Goal: Task Accomplishment & Management: Use online tool/utility

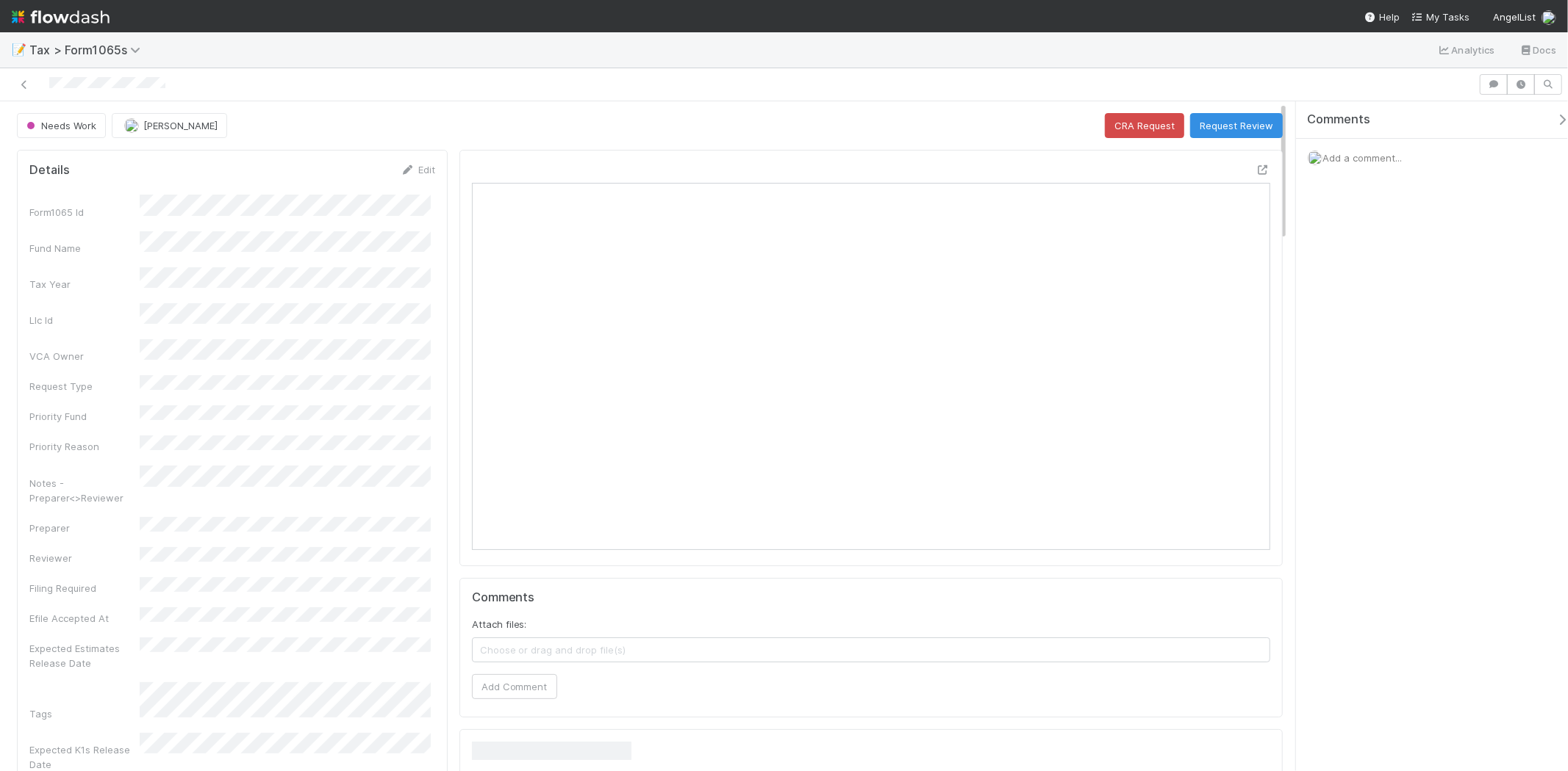
click at [1349, 159] on span "Add a comment..." at bounding box center [1362, 157] width 79 height 12
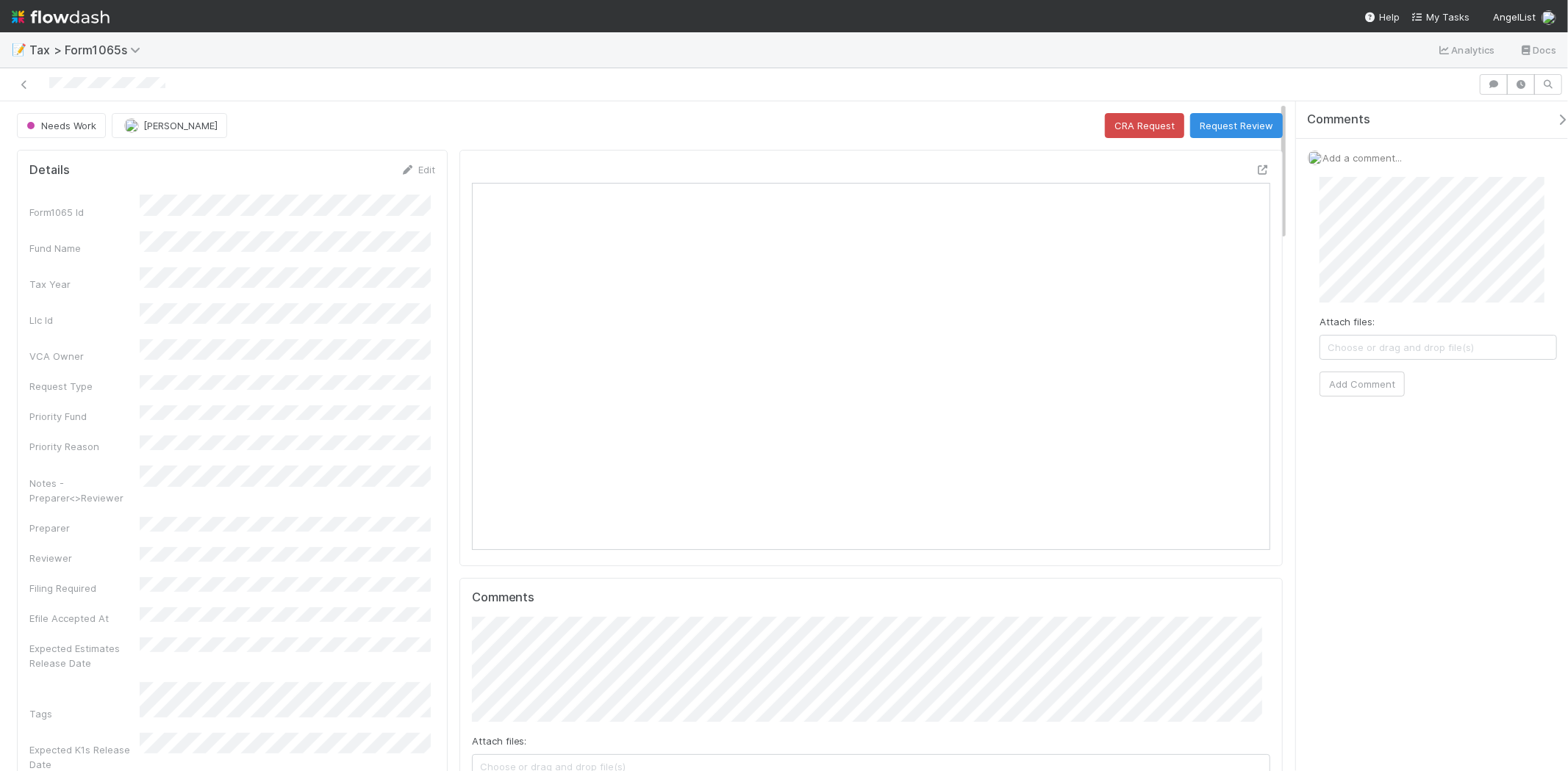
scroll to position [287, 778]
click at [1412, 497] on div "Attach files: Choose or drag and drop file(s) Add Comment" at bounding box center [1438, 344] width 238 height 334
click at [1386, 508] on button "Add Comment" at bounding box center [1362, 499] width 85 height 25
click at [1235, 115] on button "Request Review" at bounding box center [1236, 126] width 93 height 25
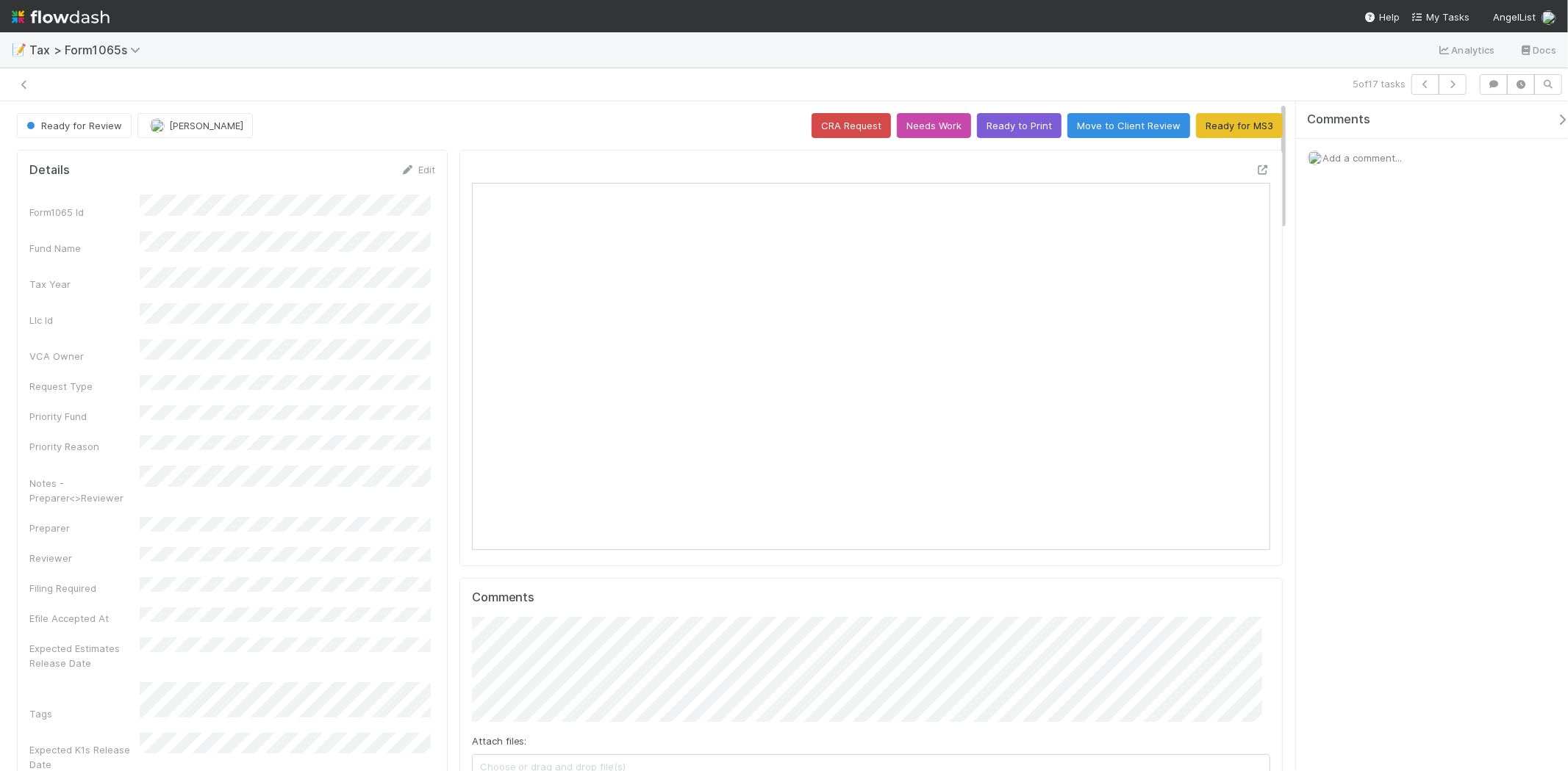
scroll to position [287, 778]
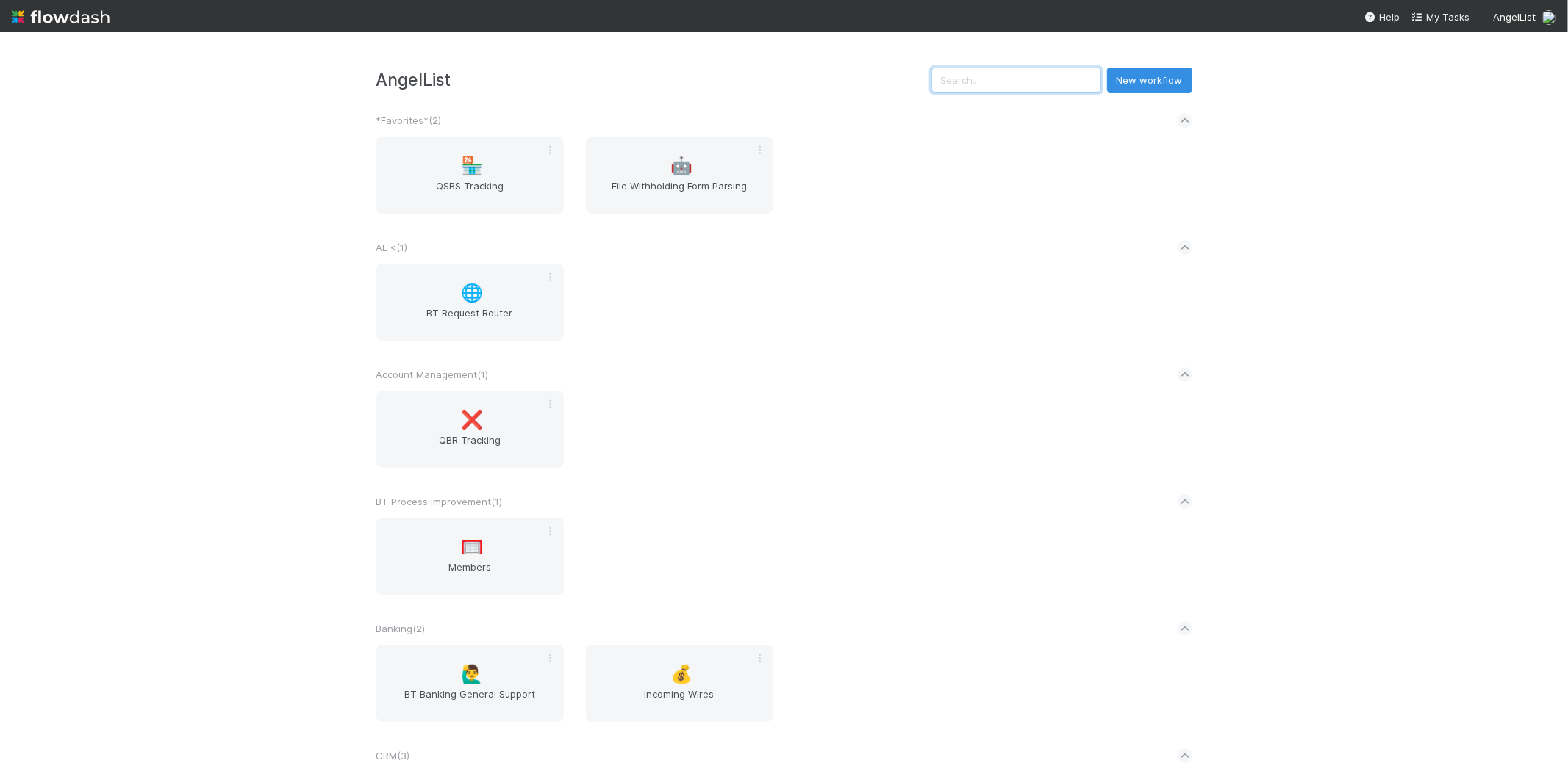
click at [960, 73] on input "text" at bounding box center [1016, 80] width 170 height 25
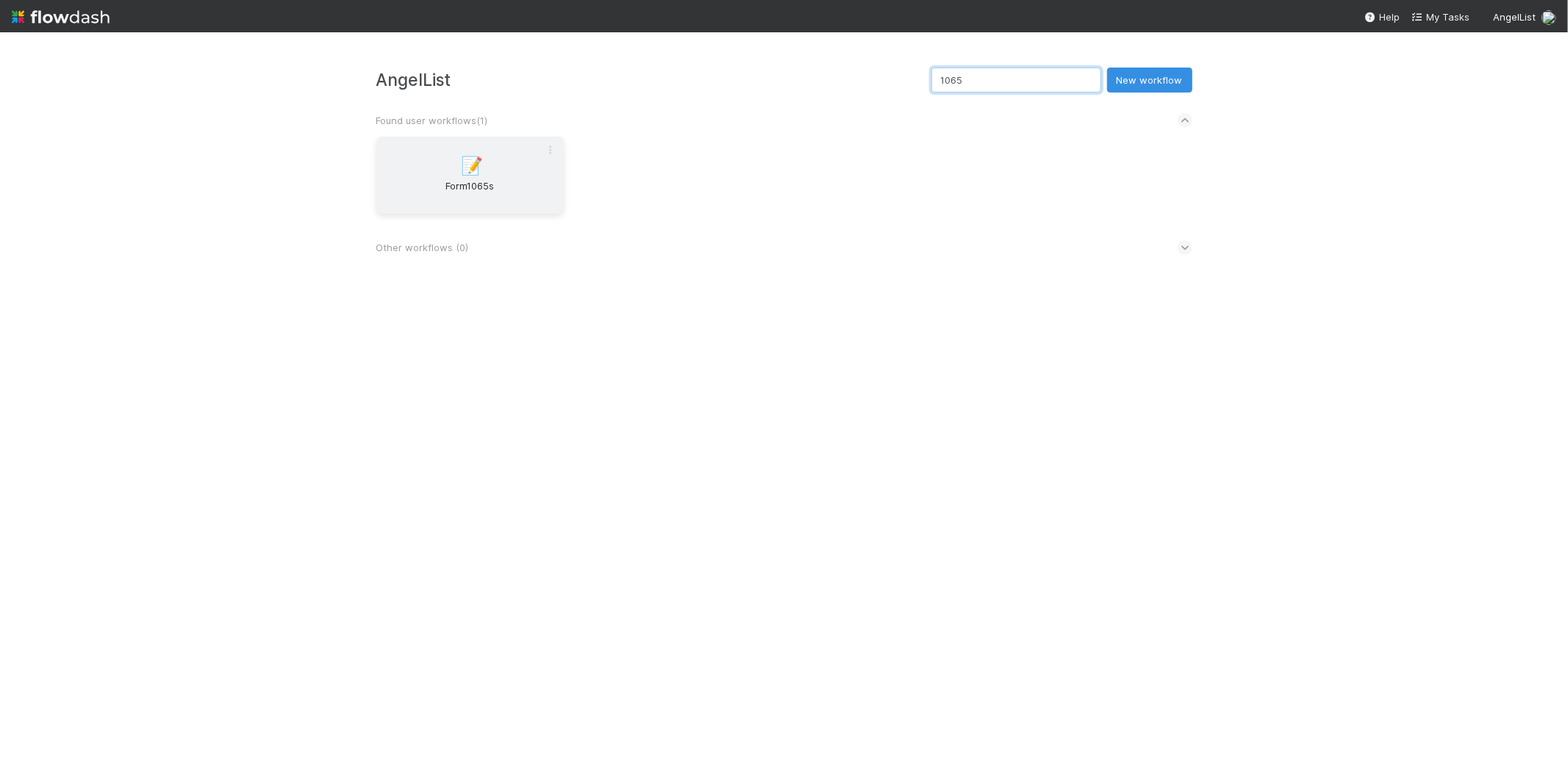
type input "1065"
click at [419, 201] on span "Form1065s" at bounding box center [470, 193] width 176 height 29
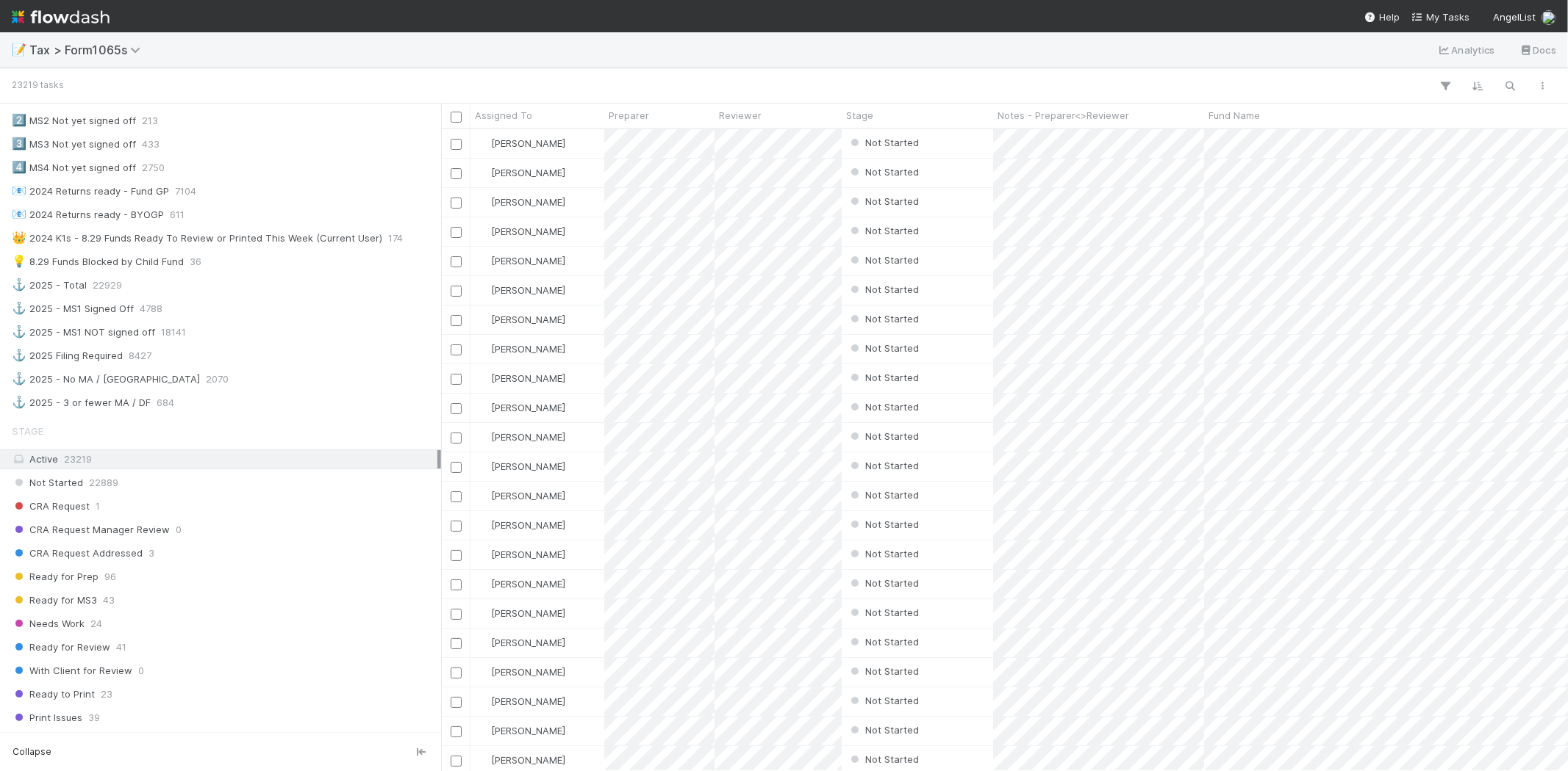
scroll to position [816, 0]
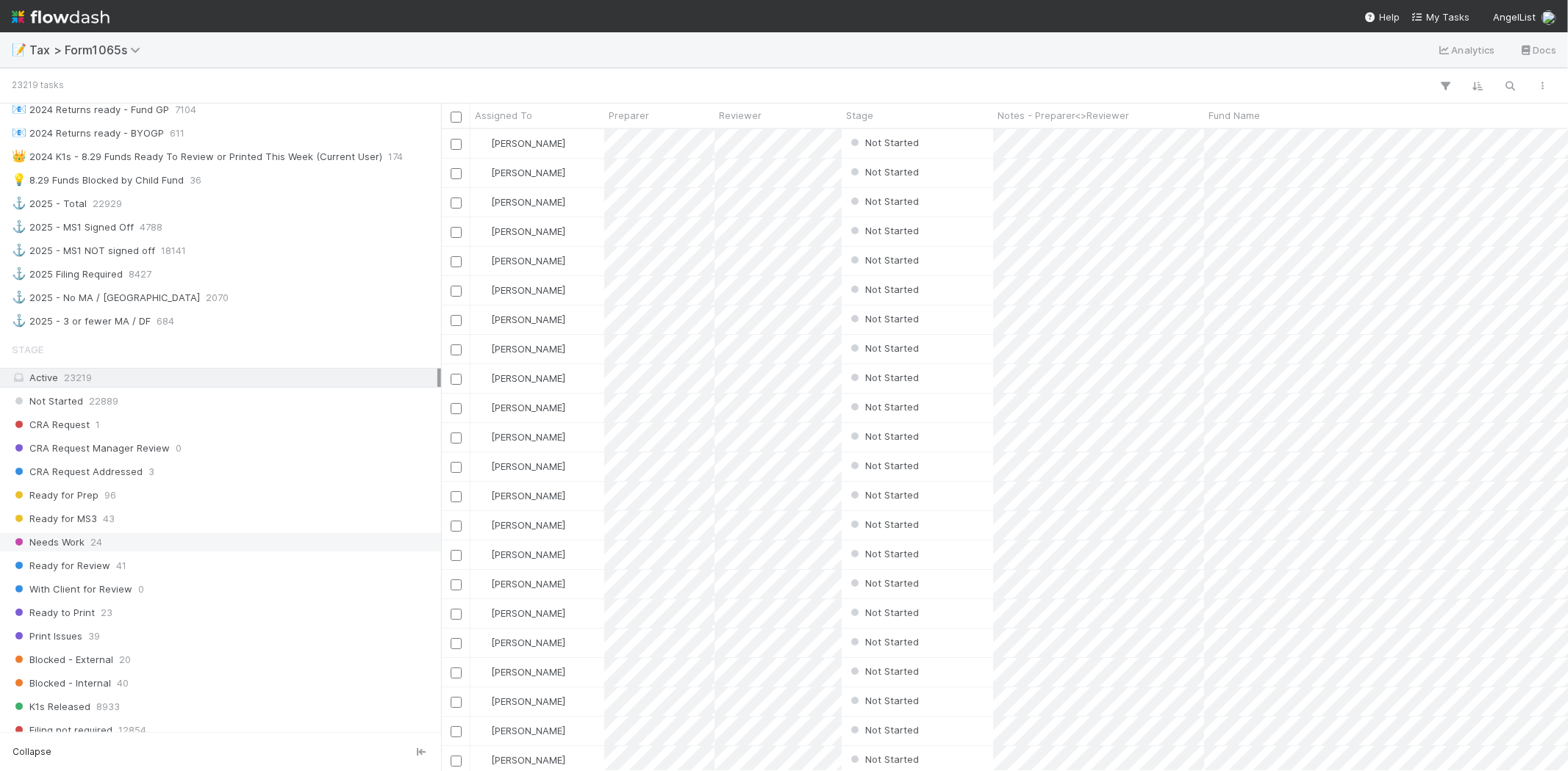
click at [189, 541] on div "Needs Work 24" at bounding box center [224, 542] width 425 height 18
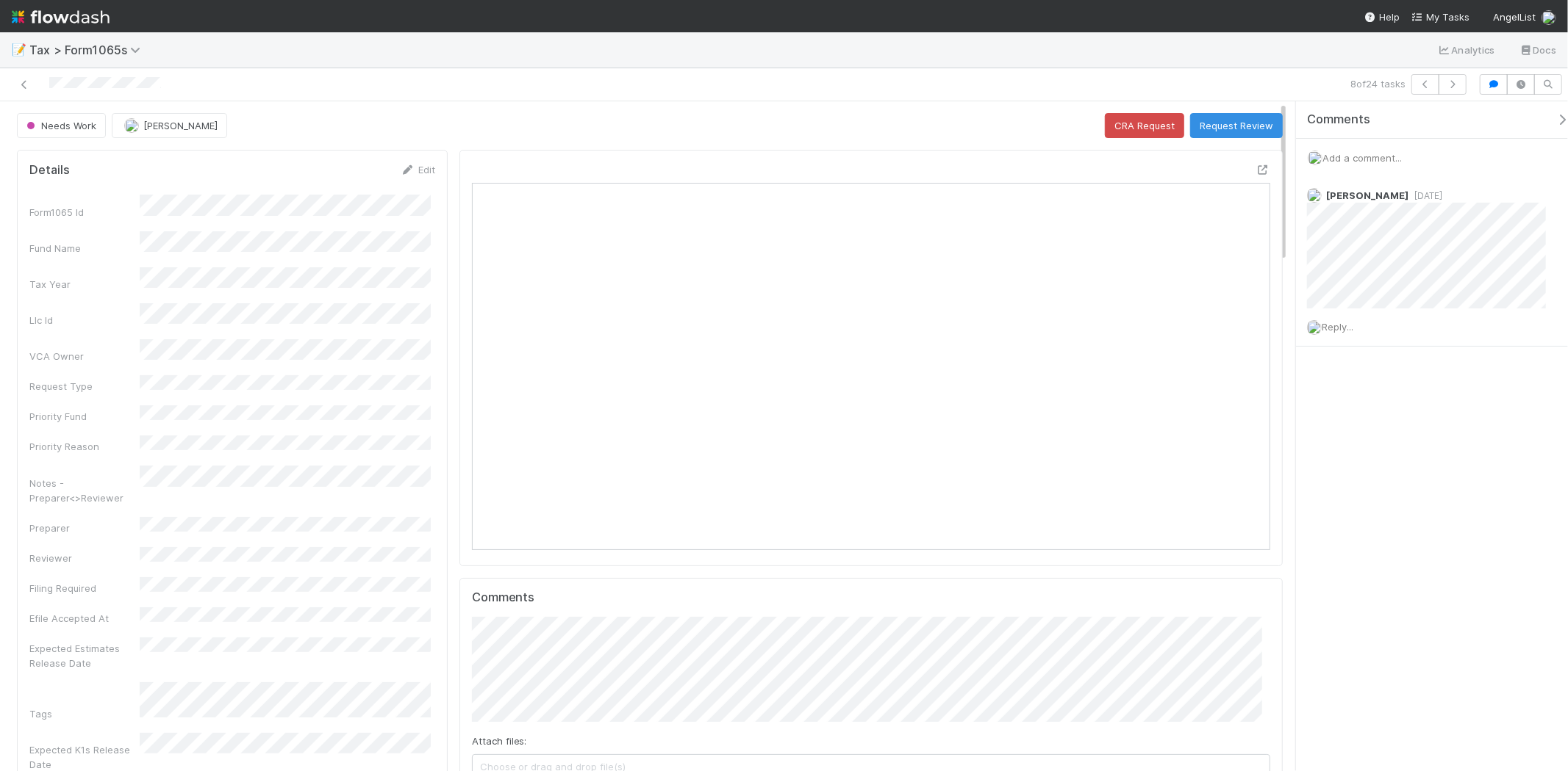
scroll to position [287, 778]
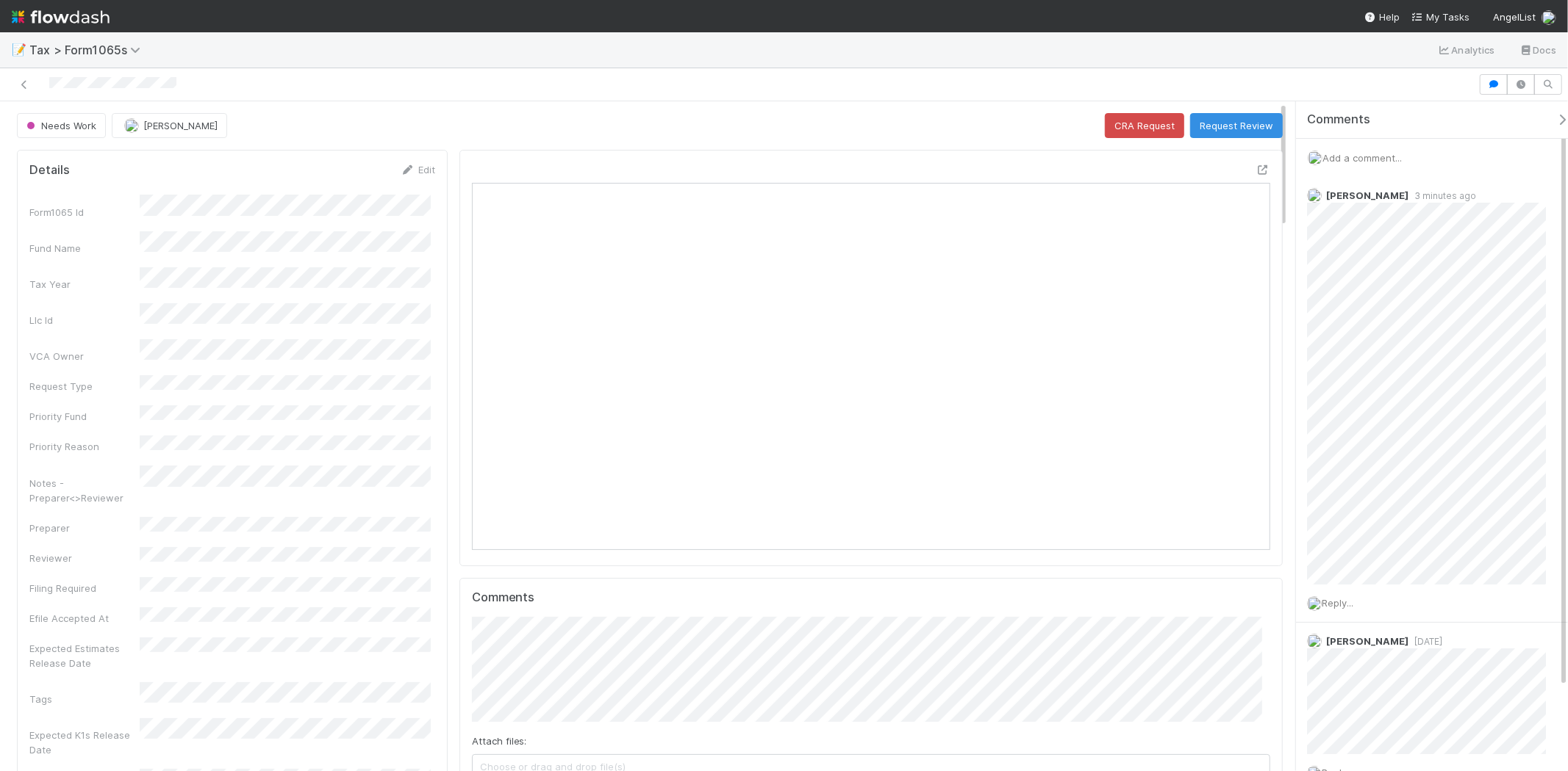
scroll to position [287, 778]
click at [1379, 156] on span "Add a comment..." at bounding box center [1362, 157] width 79 height 12
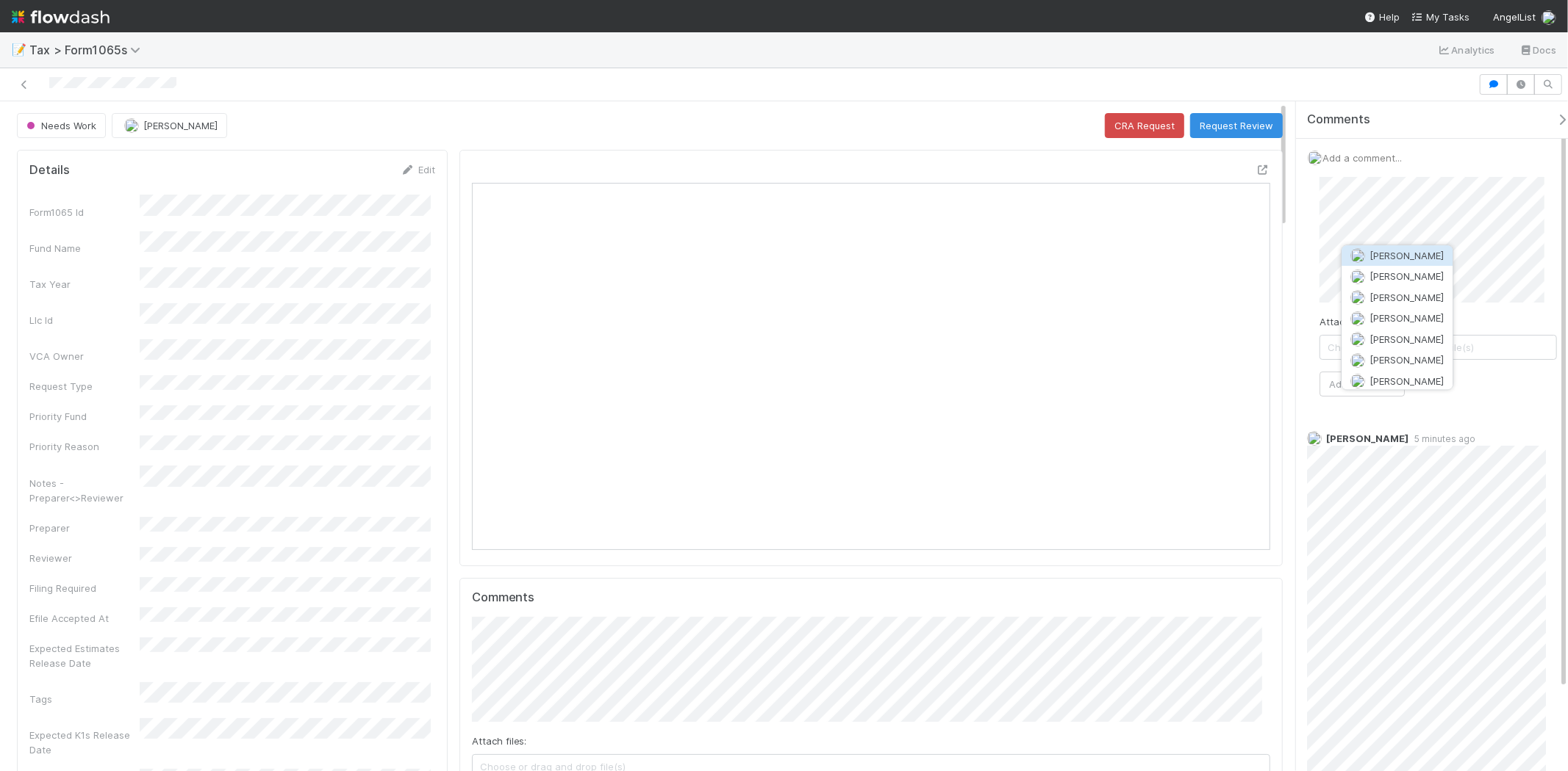
click at [1386, 247] on button "Amy Gregorius" at bounding box center [1397, 255] width 111 height 20
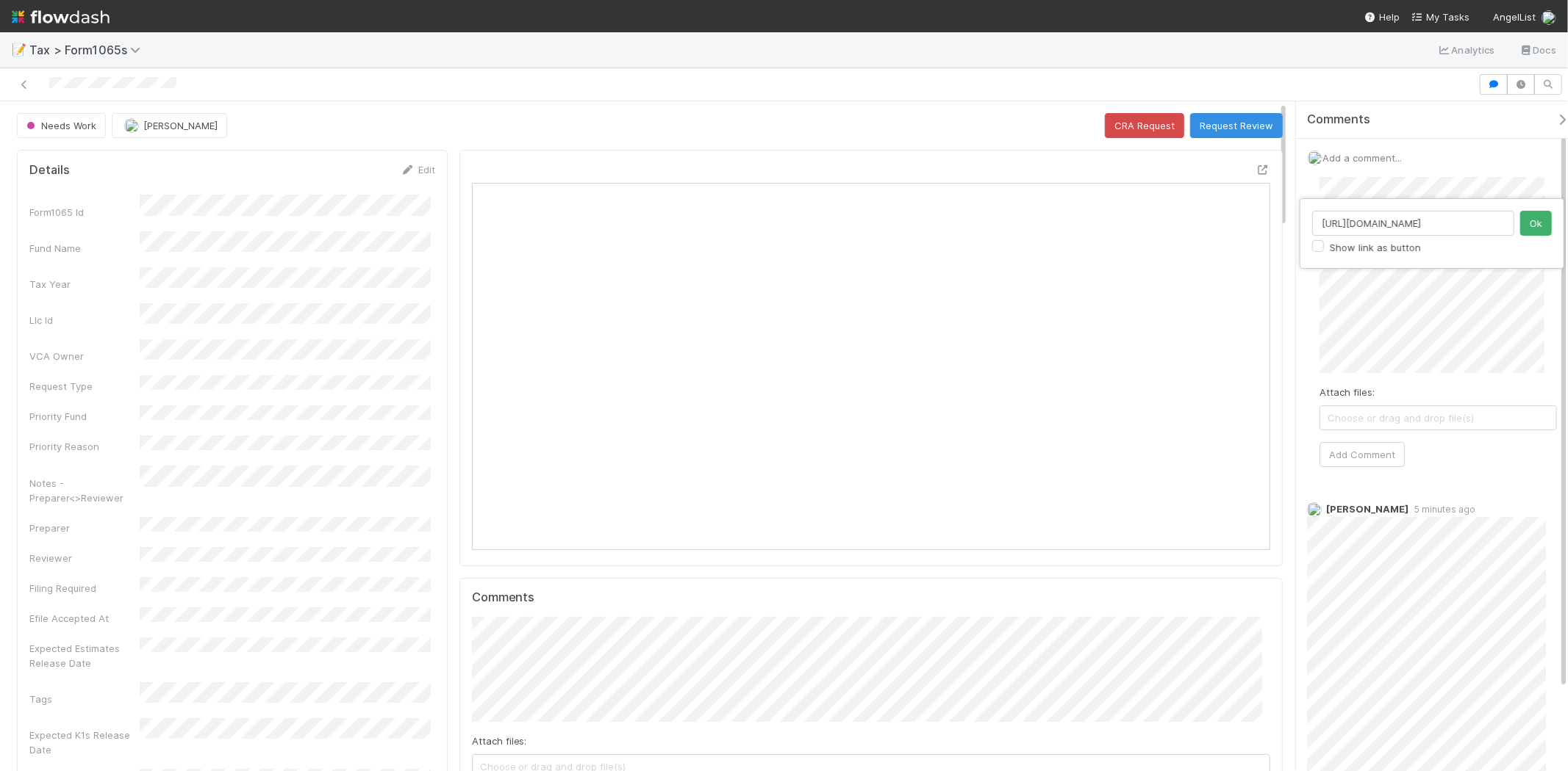
scroll to position [0, 392]
click at [1405, 187] on div "https://belltower.slack.com/archives/C090KNZD74L/p1755880580630179?thread_ts=17…" at bounding box center [784, 386] width 1568 height 771
click at [1397, 247] on label "Show link as button" at bounding box center [1376, 247] width 91 height 17
click at [1324, 247] on input "Show link as button" at bounding box center [1318, 245] width 12 height 14
checkbox input "true"
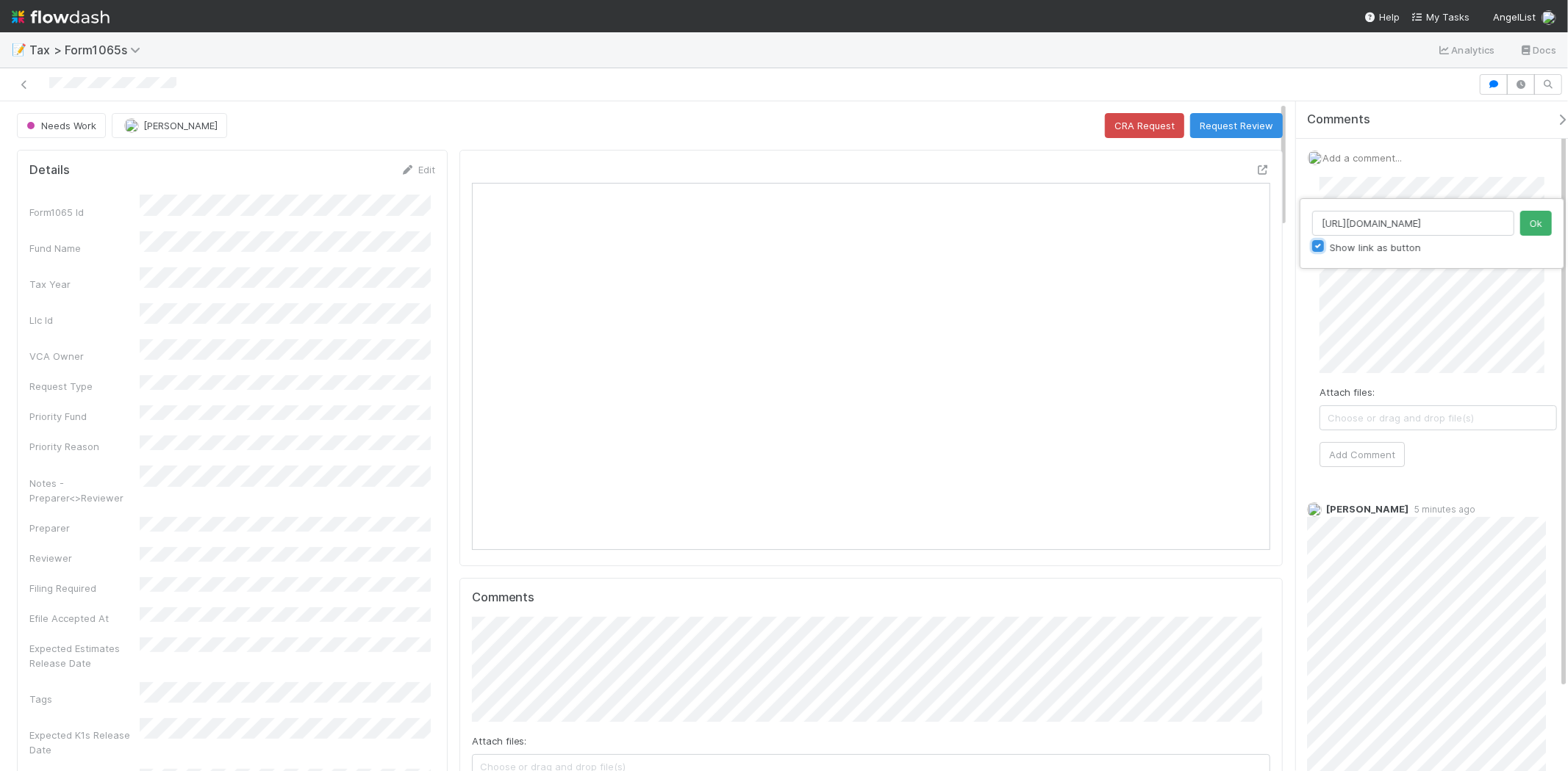
scroll to position [0, 0]
click at [1524, 221] on button "Ok" at bounding box center [1536, 223] width 32 height 25
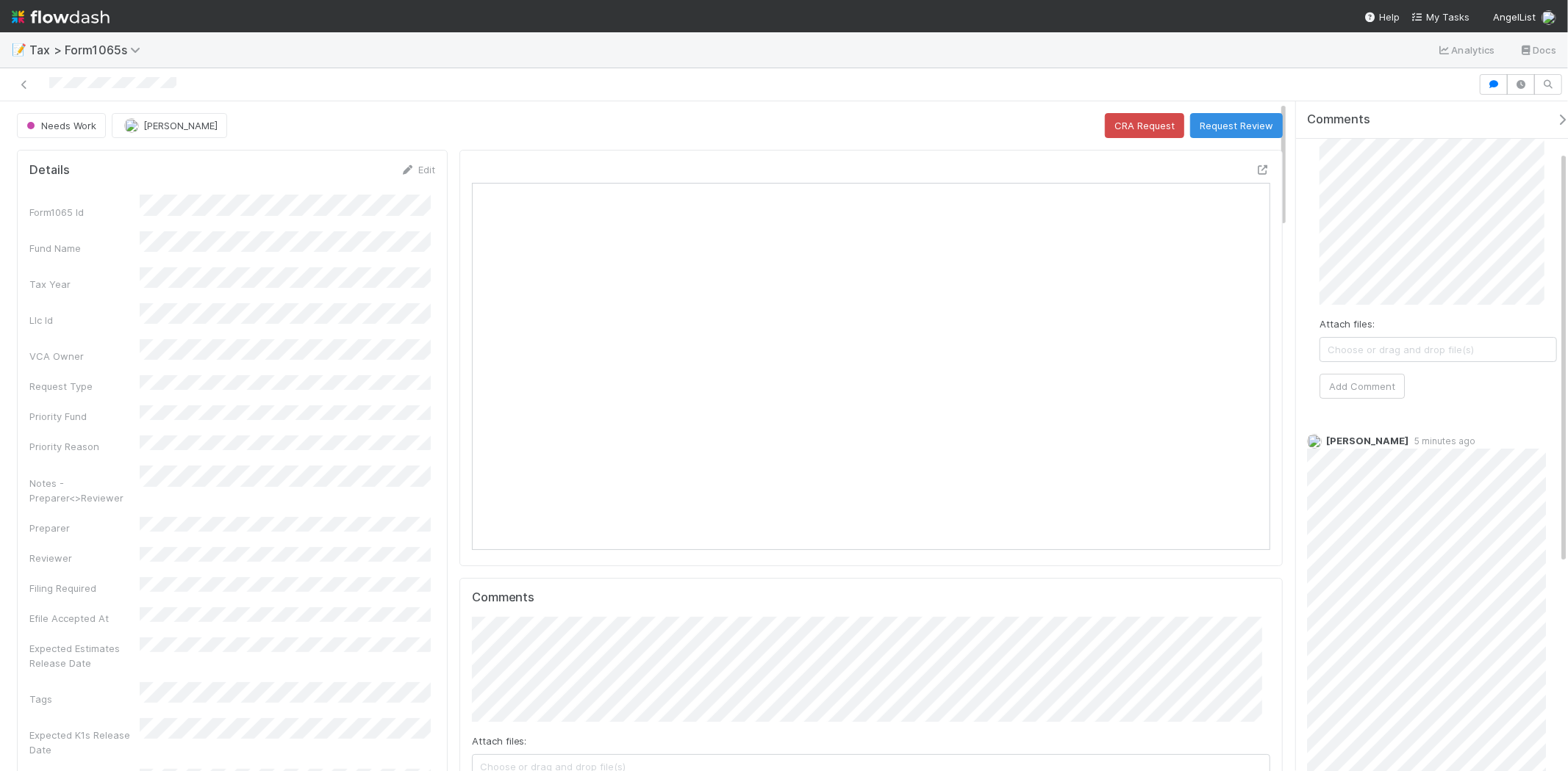
scroll to position [81, 0]
click at [1380, 449] on button "Add Comment" at bounding box center [1362, 449] width 85 height 25
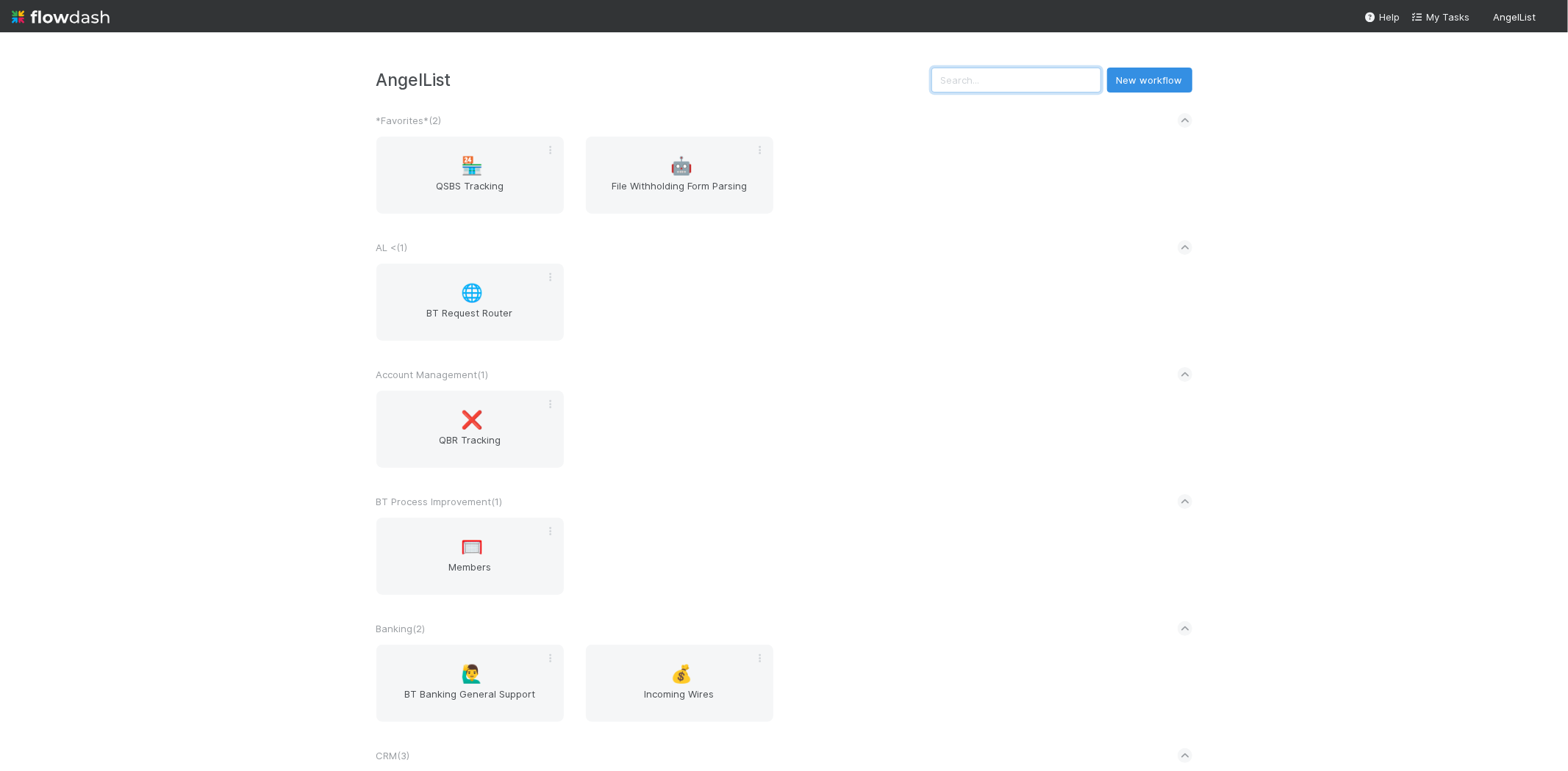
click at [1024, 77] on input "text" at bounding box center [1016, 80] width 170 height 25
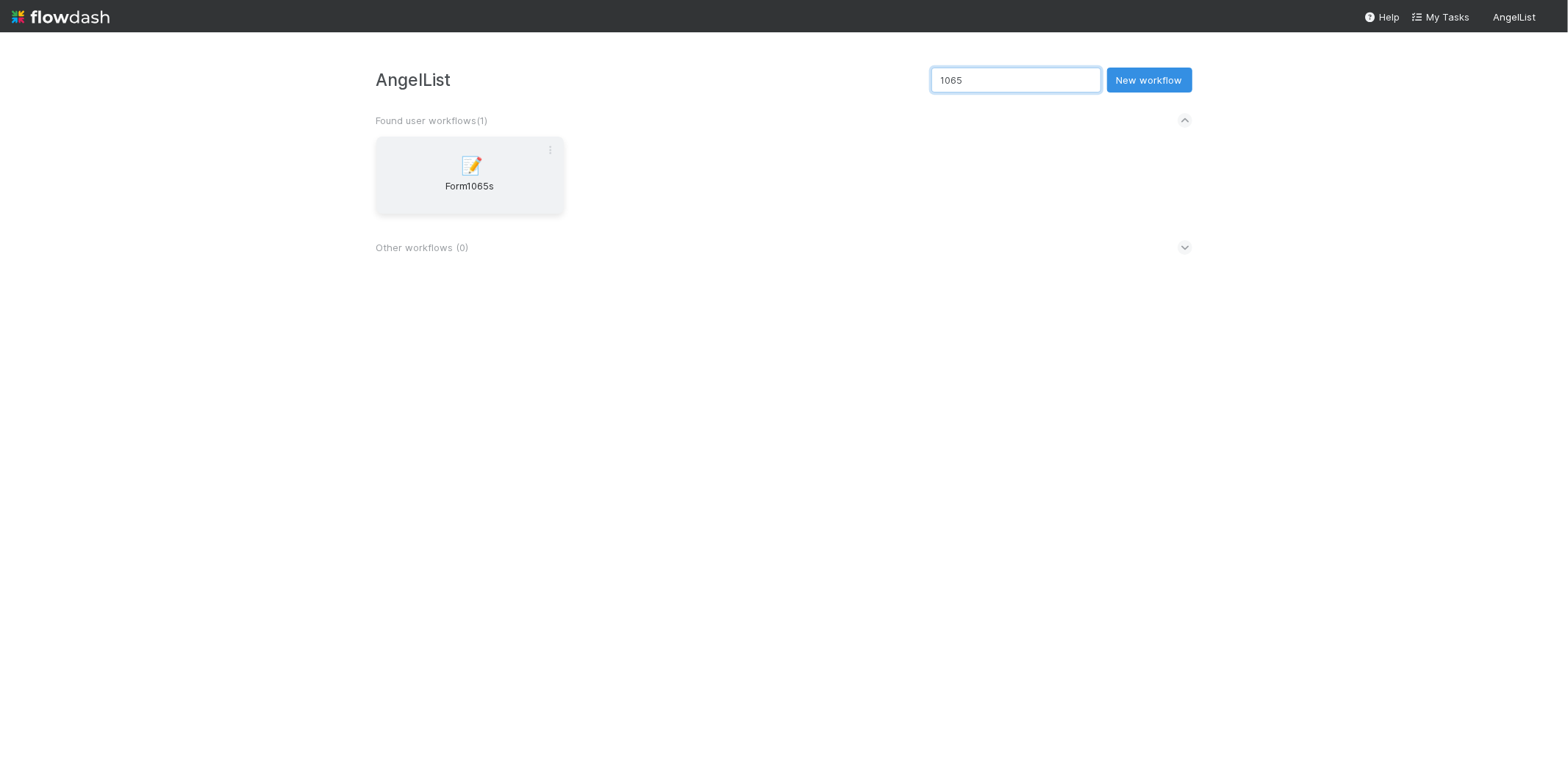
type input "1065"
click at [489, 143] on div "📝 Form1065s" at bounding box center [470, 175] width 188 height 77
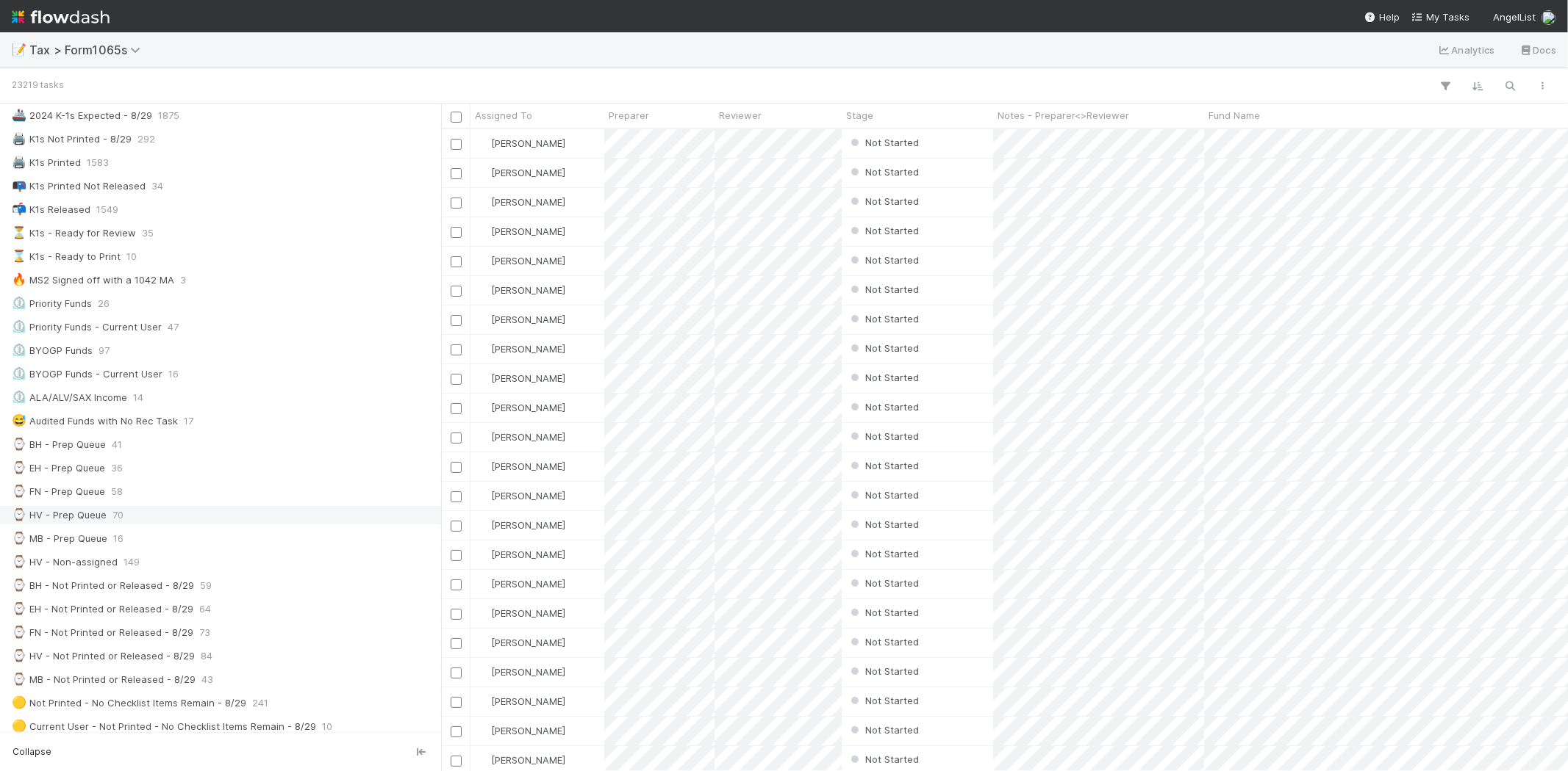
scroll to position [163, 0]
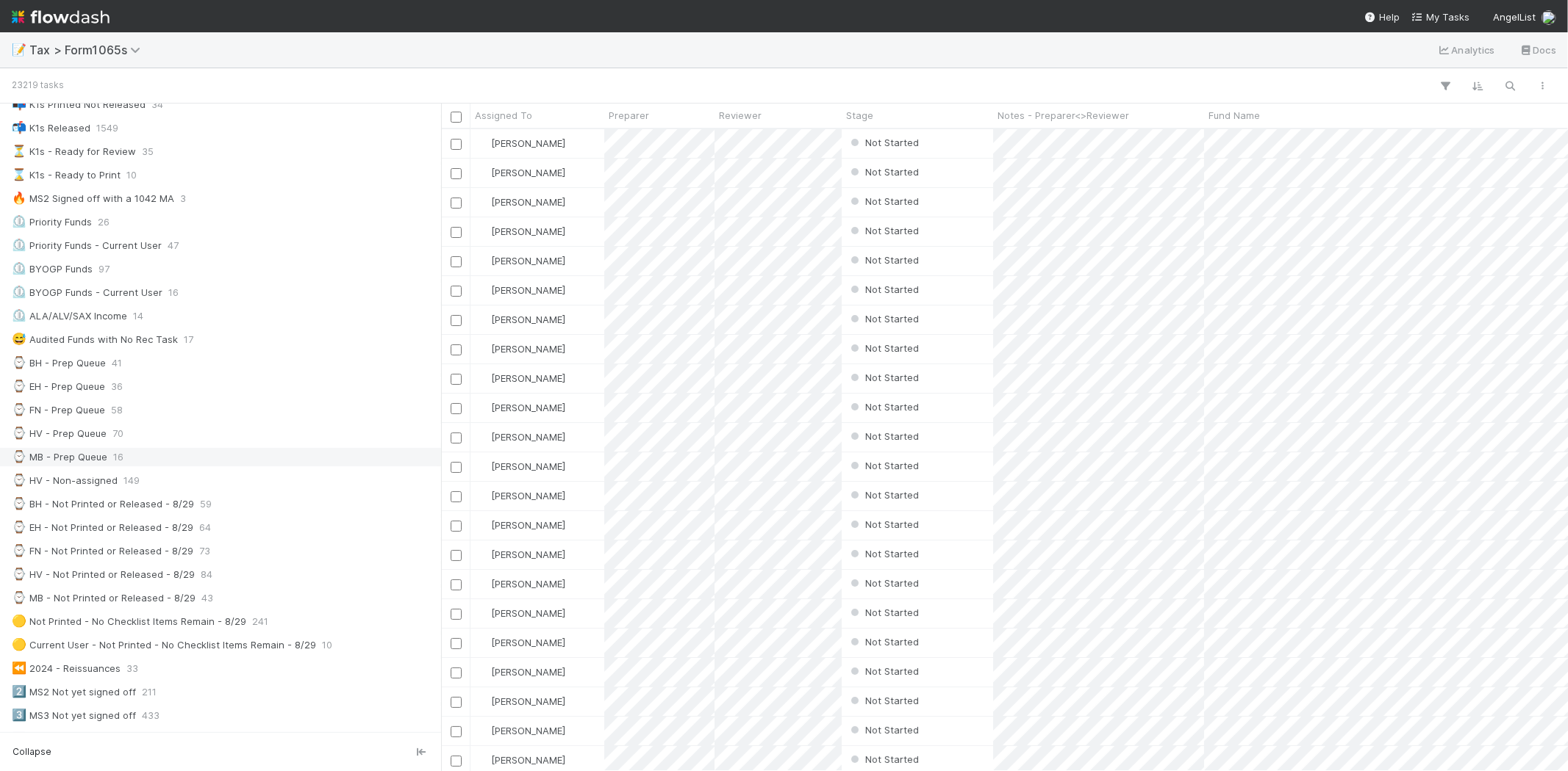
click at [160, 460] on div "⌚ MB - Prep Queue 16" at bounding box center [224, 457] width 425 height 18
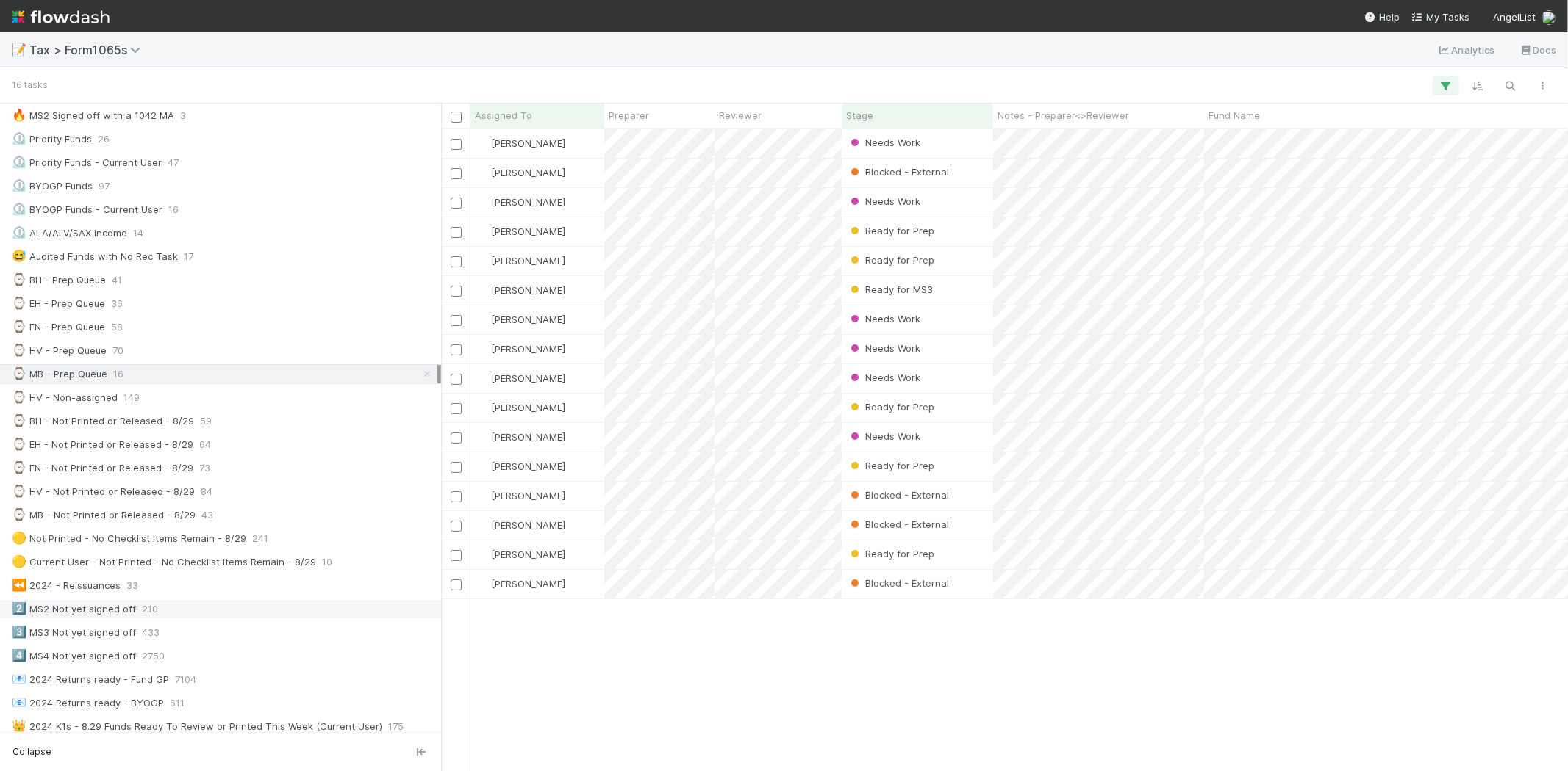
scroll to position [244, 0]
click at [285, 523] on div "⌚ MB - Not Printed or Released - 8/29 43" at bounding box center [224, 516] width 425 height 18
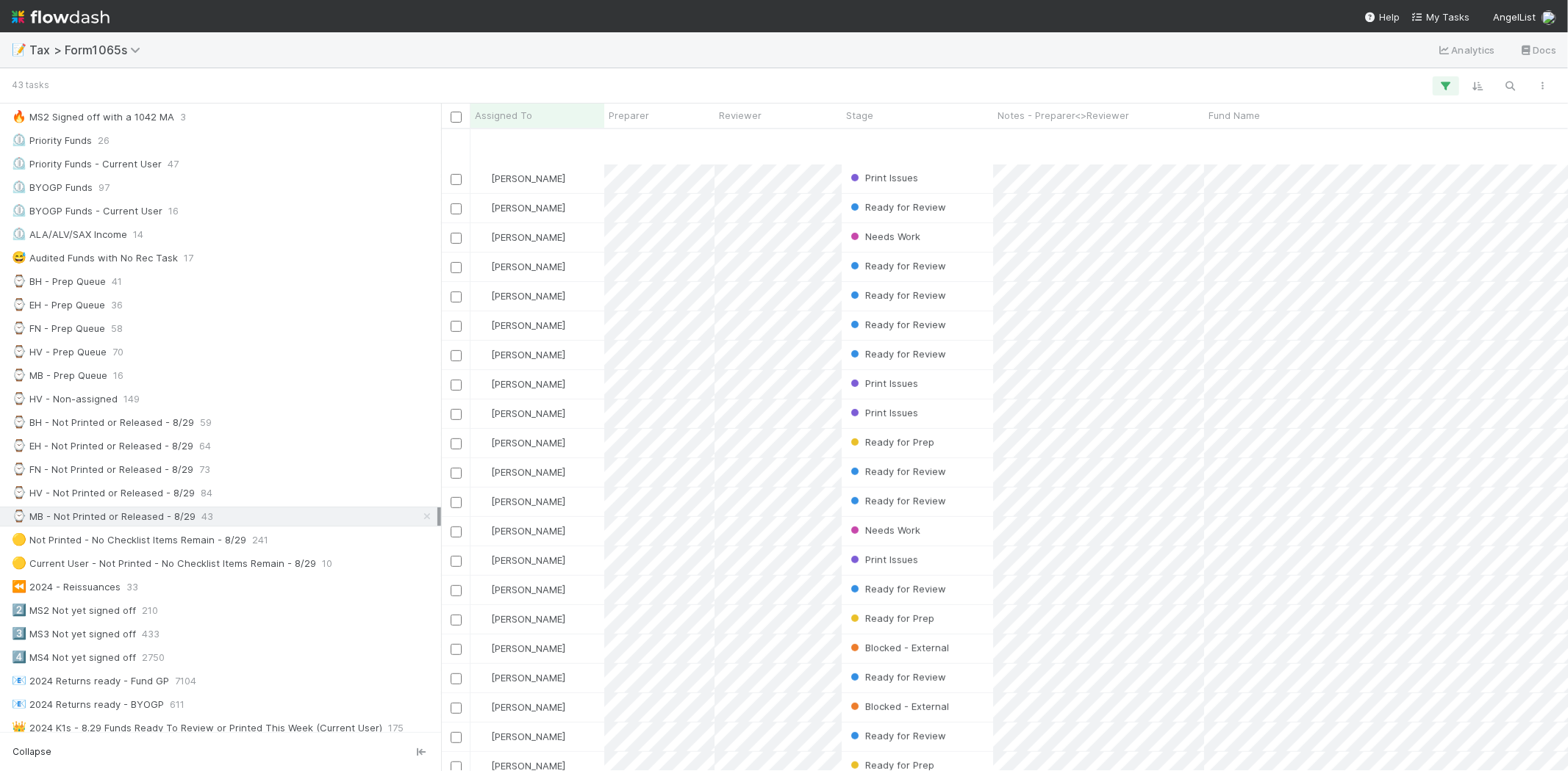
scroll to position [634, 0]
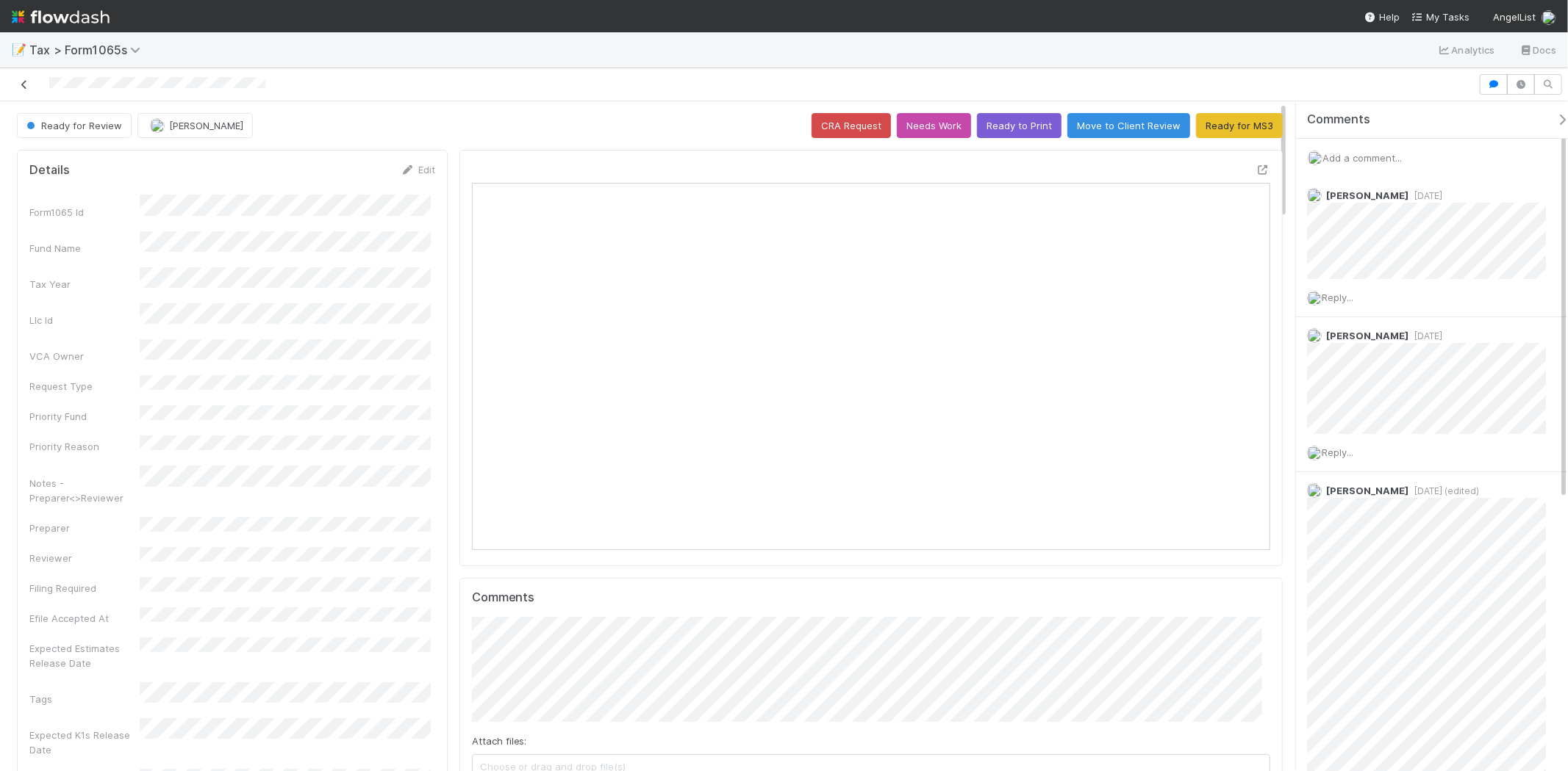
click at [26, 82] on icon at bounding box center [23, 85] width 15 height 10
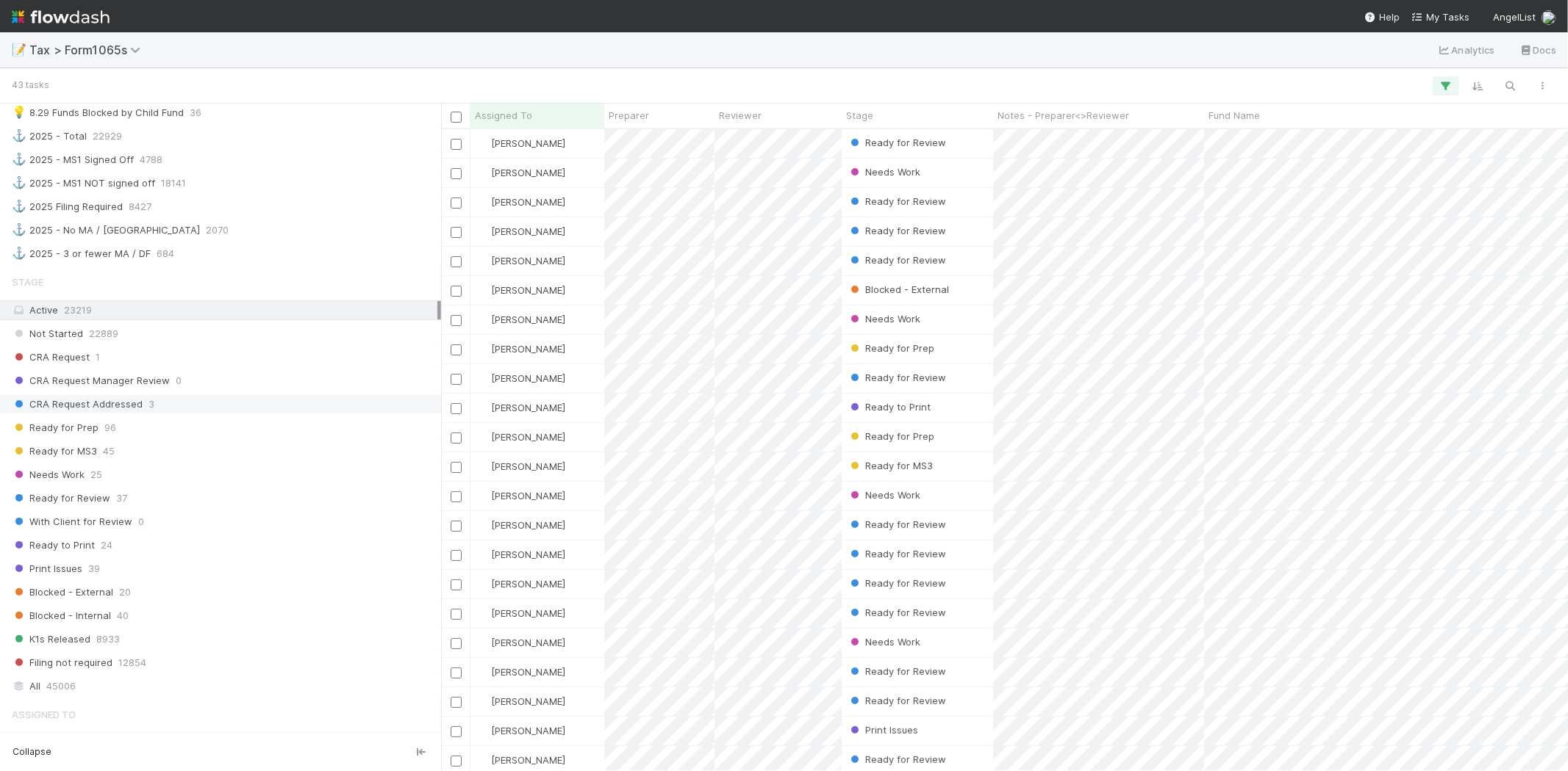
scroll to position [1084, 0]
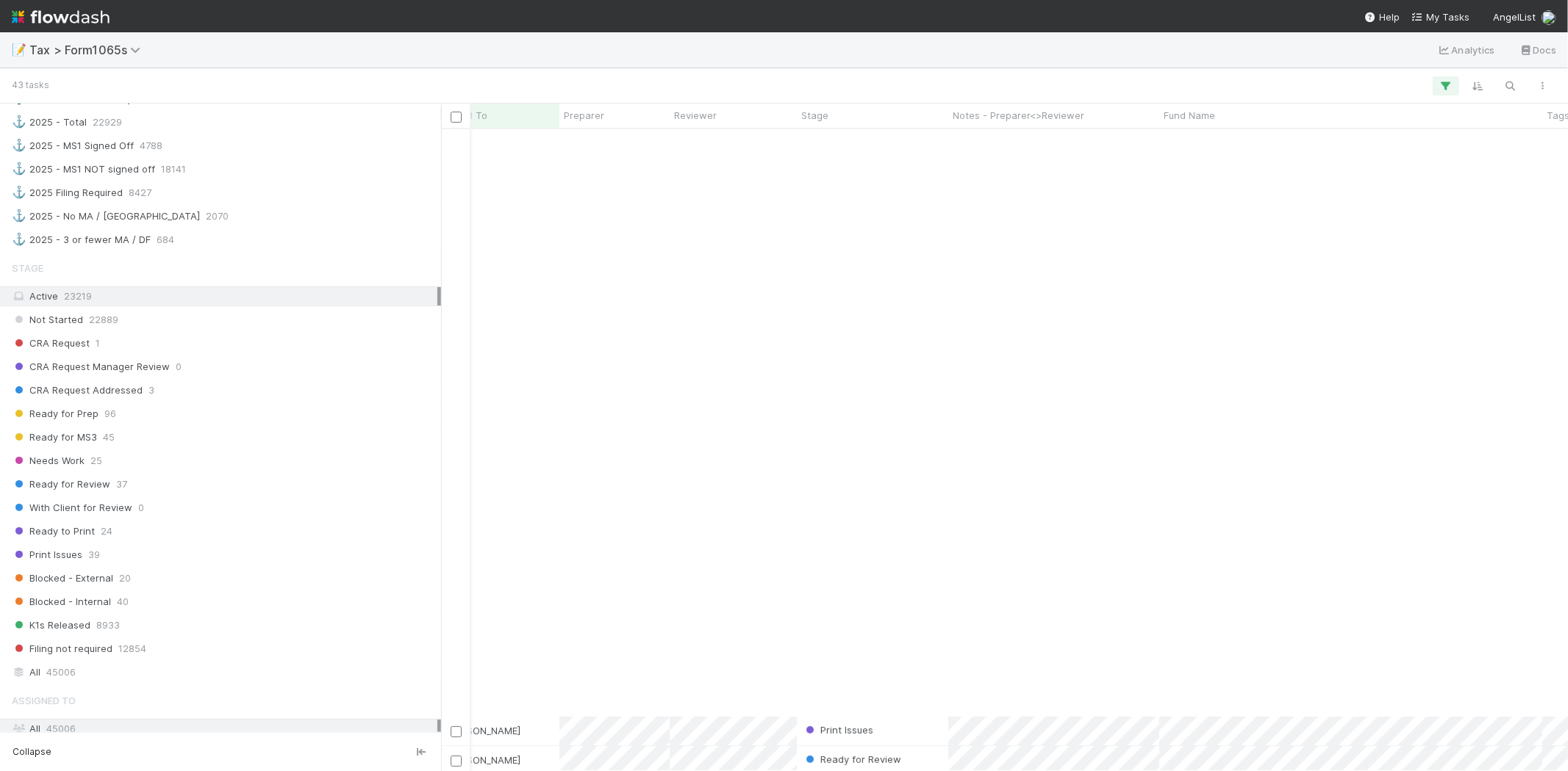
scroll to position [634, 44]
